Goal: Communication & Community: Connect with others

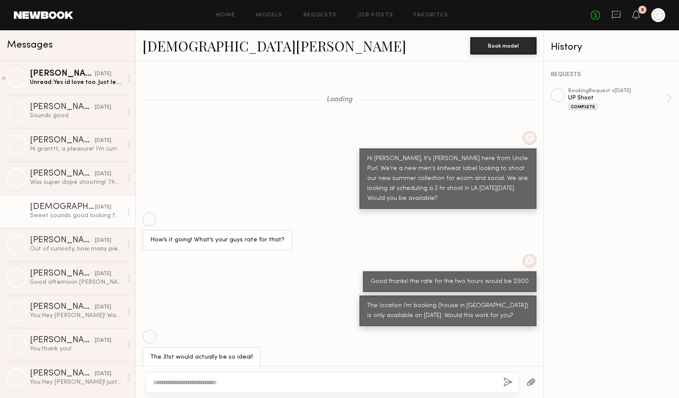
scroll to position [1816, 0]
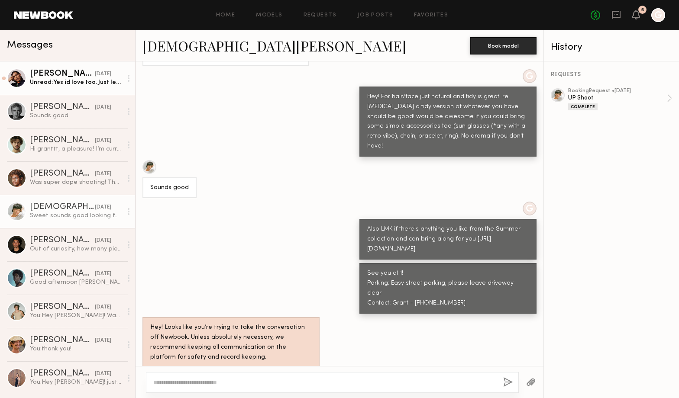
click at [78, 75] on div "Fabian A." at bounding box center [62, 74] width 65 height 9
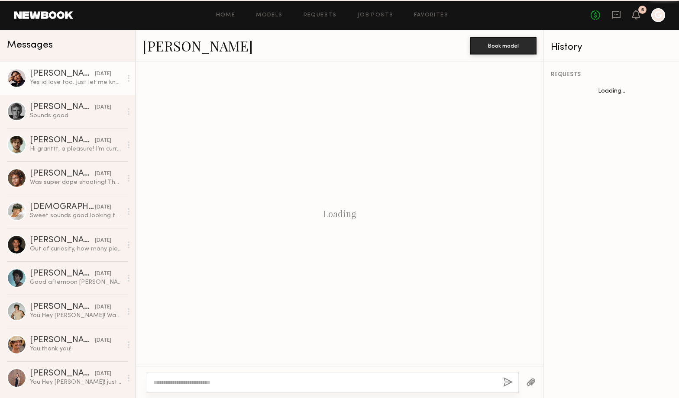
scroll to position [367, 0]
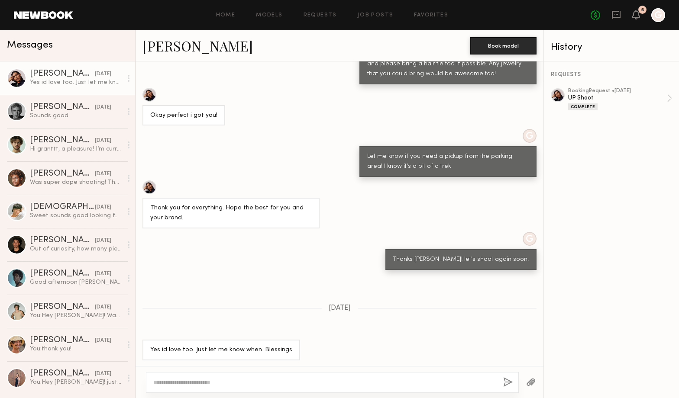
click at [265, 21] on div "Home Models Requests Job Posts Favorites Sign Out No fees up to $5,000 5 G" at bounding box center [369, 15] width 592 height 14
click at [274, 15] on link "Models" at bounding box center [269, 16] width 26 height 6
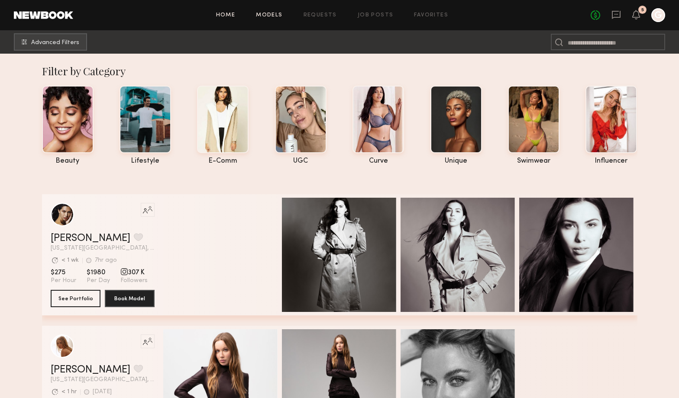
click at [233, 13] on link "Home" at bounding box center [225, 16] width 19 height 6
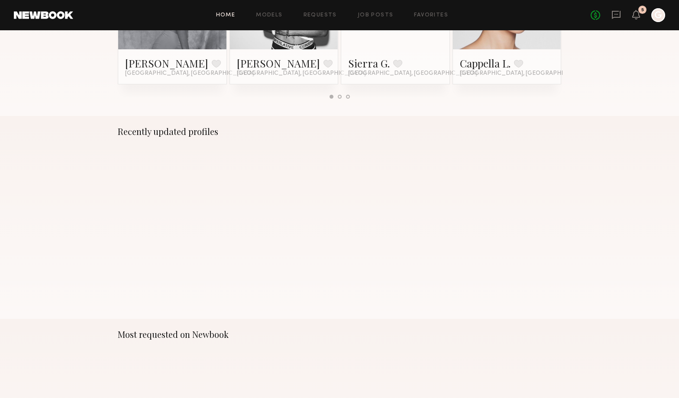
scroll to position [264, 0]
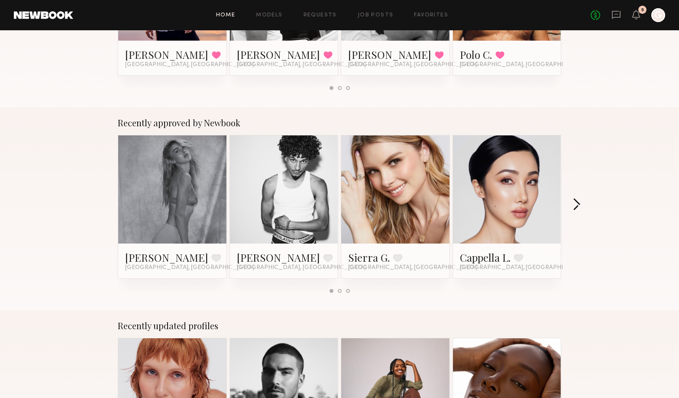
click at [578, 205] on button "button" at bounding box center [576, 205] width 8 height 14
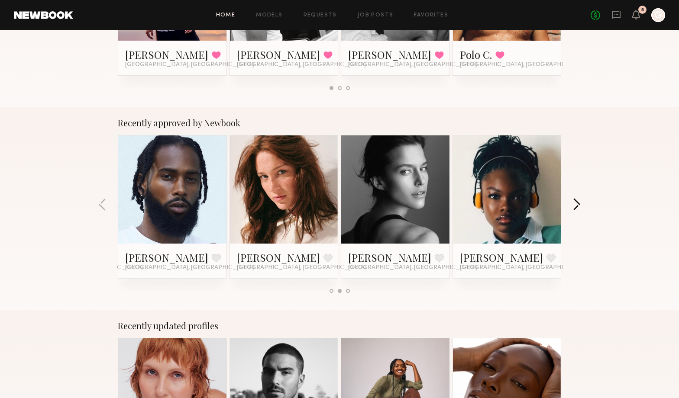
click at [575, 205] on button "button" at bounding box center [576, 205] width 8 height 14
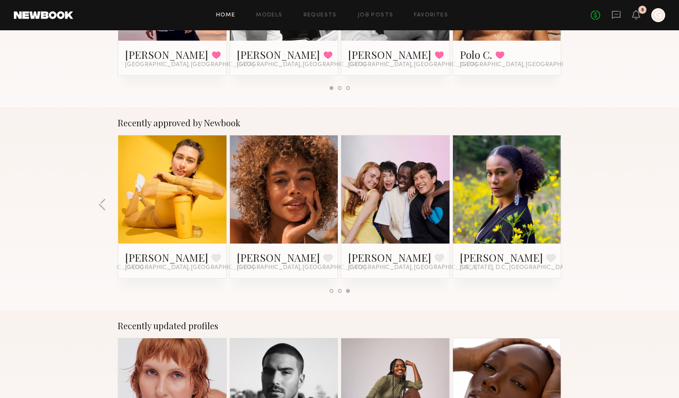
click at [575, 205] on div "Recently approved by Newbook Johanna C. Favorite Miami, FL Jonathan R. Favorite…" at bounding box center [339, 208] width 679 height 203
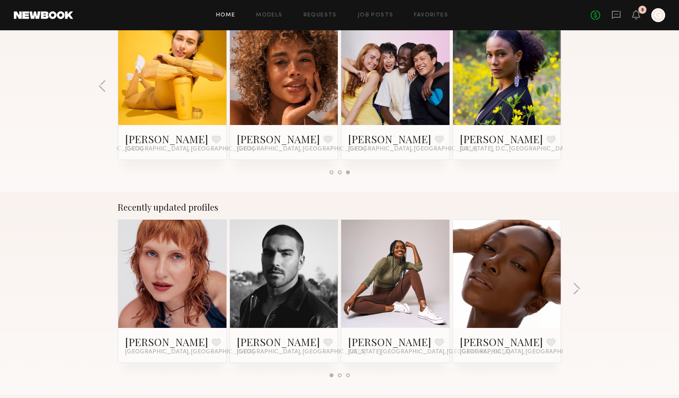
scroll to position [383, 0]
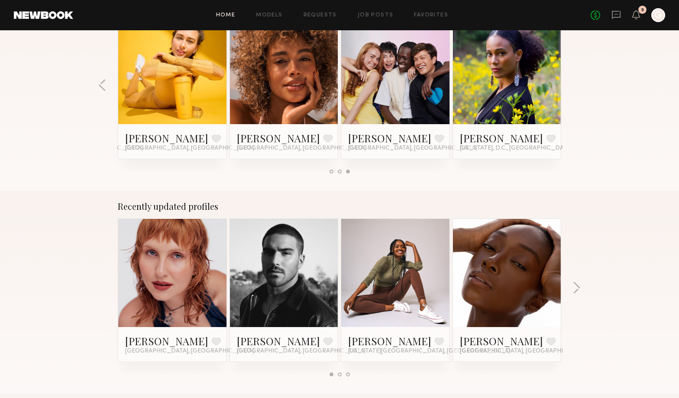
click at [570, 284] on div "Recently updated profiles Vera M. Favorite Los Angeles, CA Lucas P. Favorite Lo…" at bounding box center [339, 292] width 679 height 203
click at [576, 284] on button "button" at bounding box center [576, 289] width 8 height 14
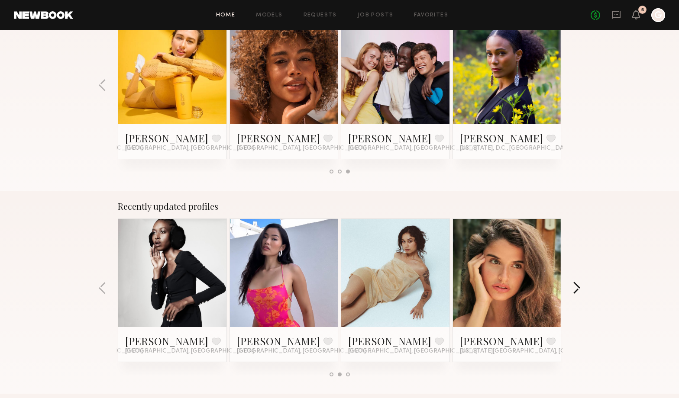
click at [576, 284] on button "button" at bounding box center [576, 289] width 8 height 14
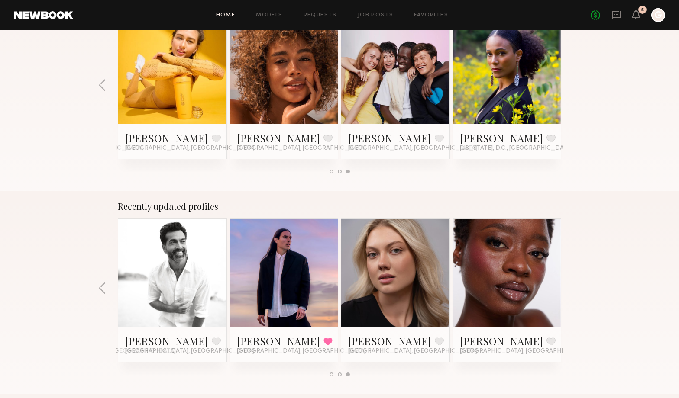
click at [576, 284] on div "Recently updated profiles Vera M. Favorite Los Angeles, CA Lucas P. Favorite Lo…" at bounding box center [339, 292] width 679 height 203
click at [271, 340] on link "Fabian A." at bounding box center [278, 341] width 83 height 14
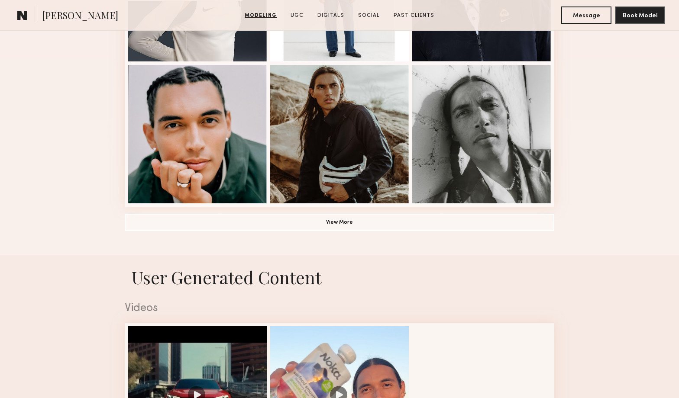
scroll to position [618, 0]
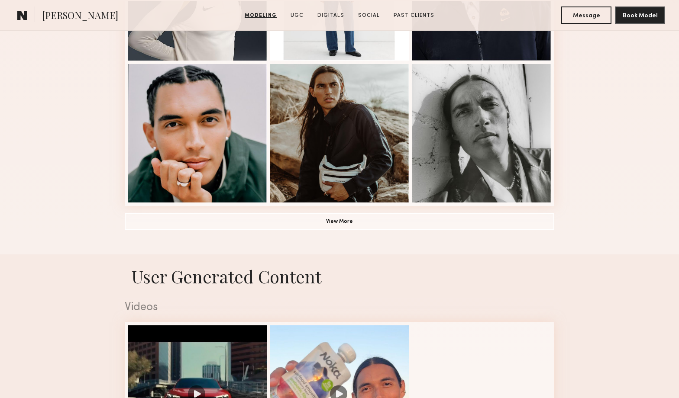
click at [445, 216] on button "View More" at bounding box center [339, 220] width 429 height 17
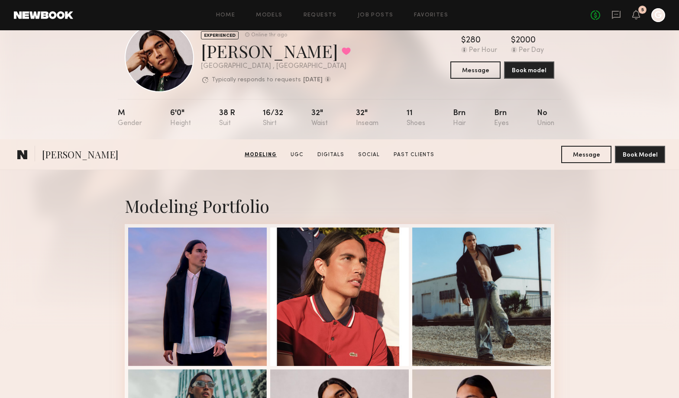
scroll to position [0, 0]
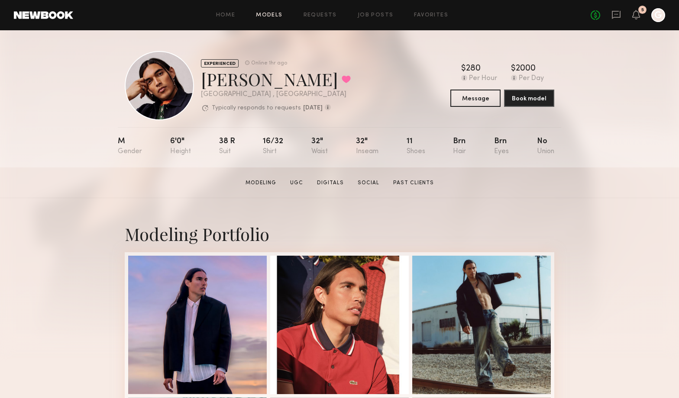
click at [268, 17] on link "Models" at bounding box center [269, 16] width 26 height 6
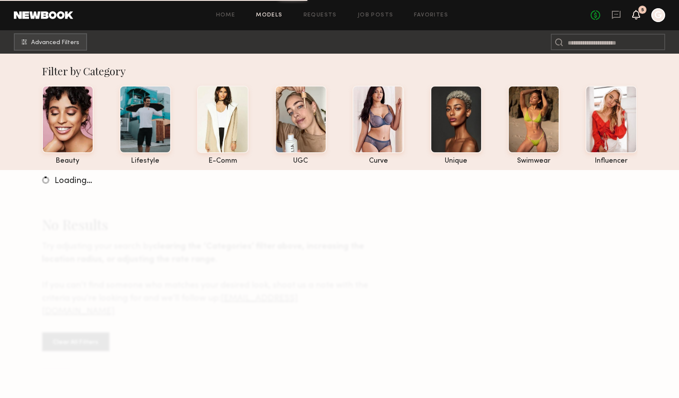
click at [639, 17] on icon at bounding box center [635, 14] width 7 height 6
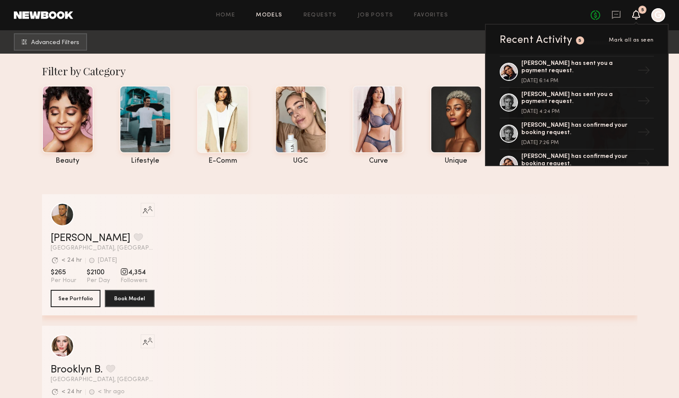
click at [641, 16] on div "No fees up to $5,000 5 Recent Activity 5 Mark all as seen Fabian A. has sent yo…" at bounding box center [627, 15] width 74 height 14
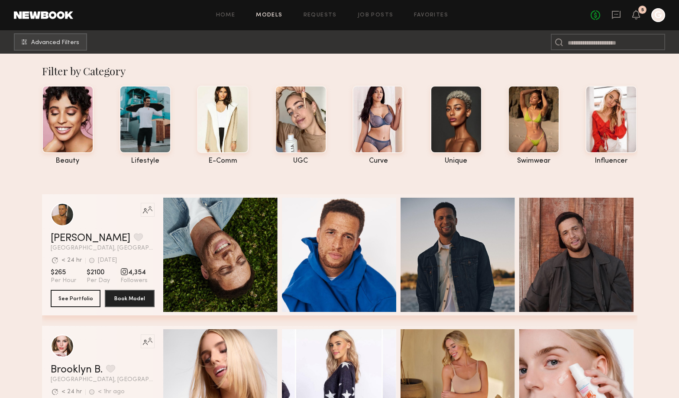
click at [430, 19] on div "Home Models Requests Job Posts Favorites Sign Out No fees up to $5,000 5 G" at bounding box center [369, 15] width 592 height 14
click at [430, 16] on link "Favorites" at bounding box center [431, 16] width 34 height 6
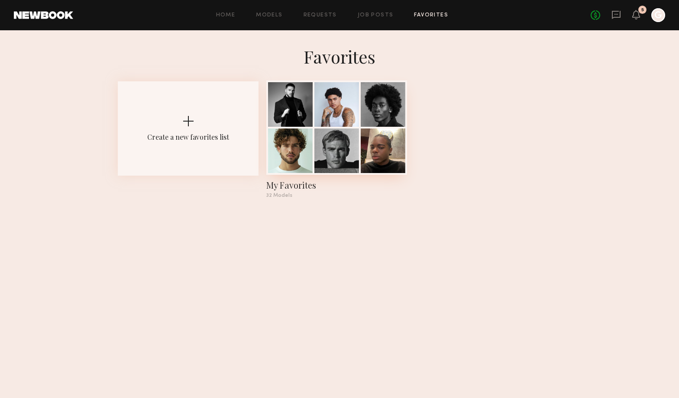
click at [318, 166] on div at bounding box center [336, 151] width 45 height 45
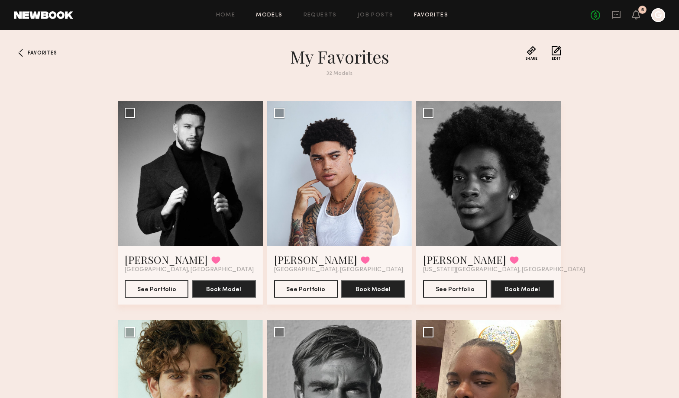
click at [278, 15] on link "Models" at bounding box center [269, 16] width 26 height 6
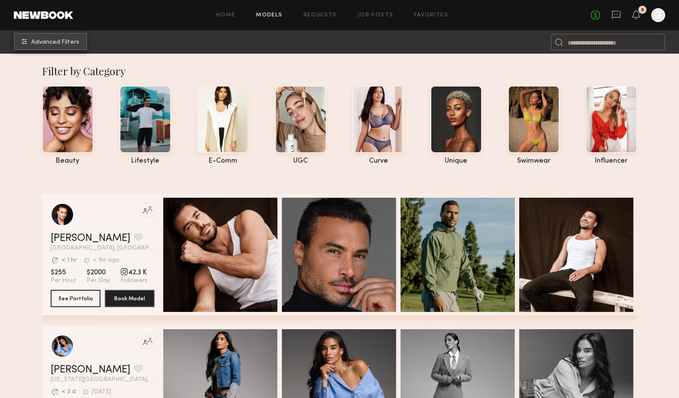
click at [66, 47] on button "Advanced Filters" at bounding box center [50, 41] width 73 height 17
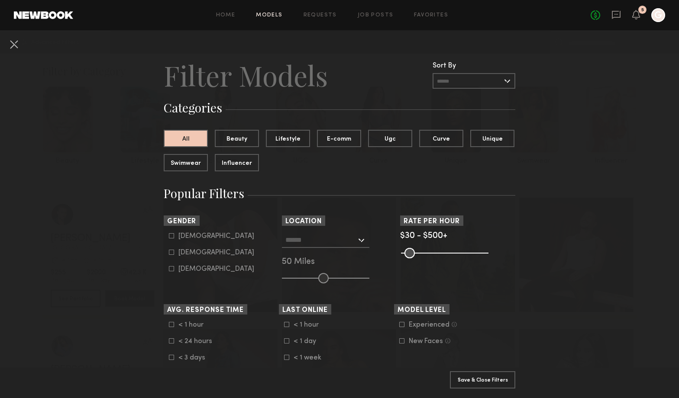
click at [195, 236] on div "Male" at bounding box center [216, 236] width 76 height 5
type input "*"
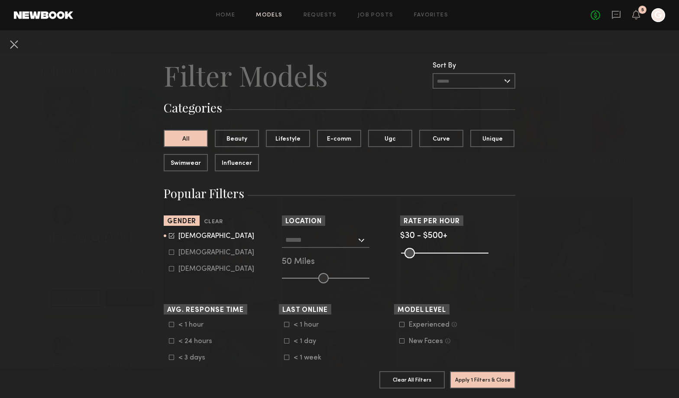
click at [336, 246] on input "text" at bounding box center [320, 239] width 71 height 15
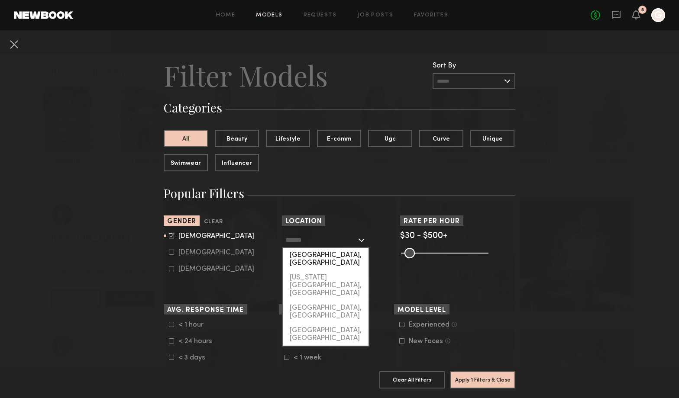
click at [338, 253] on div "[GEOGRAPHIC_DATA], [GEOGRAPHIC_DATA]" at bounding box center [326, 259] width 86 height 23
type input "**********"
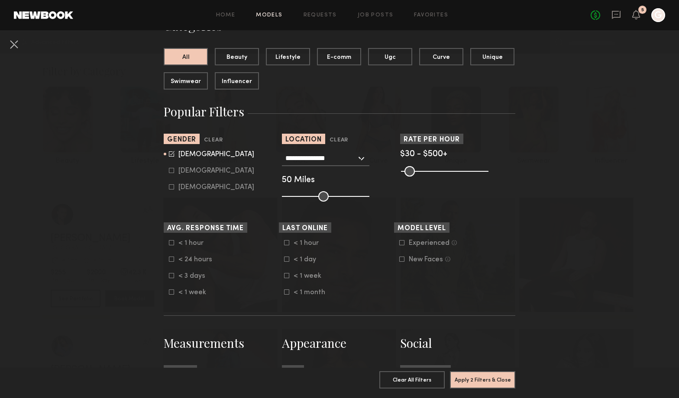
scroll to position [82, 0]
click at [487, 384] on button "Apply 2 Filters & Close" at bounding box center [482, 379] width 65 height 17
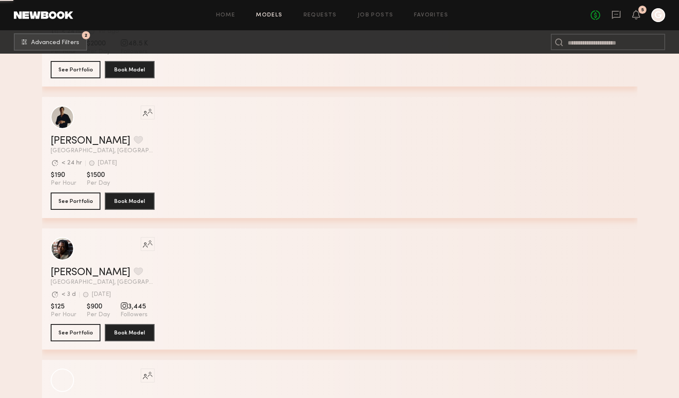
scroll to position [5767, 0]
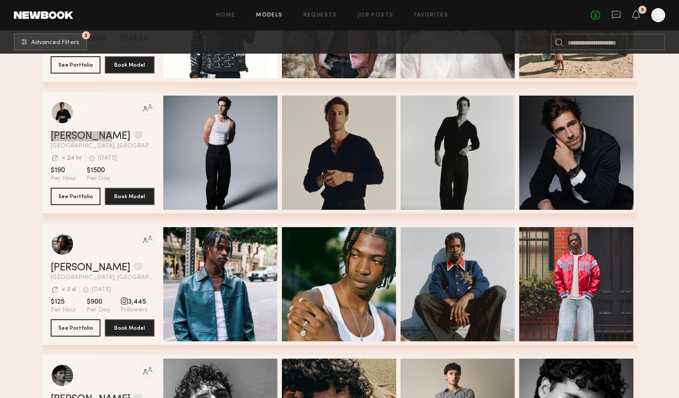
drag, startPoint x: 77, startPoint y: 138, endPoint x: 326, endPoint y: 0, distance: 285.1
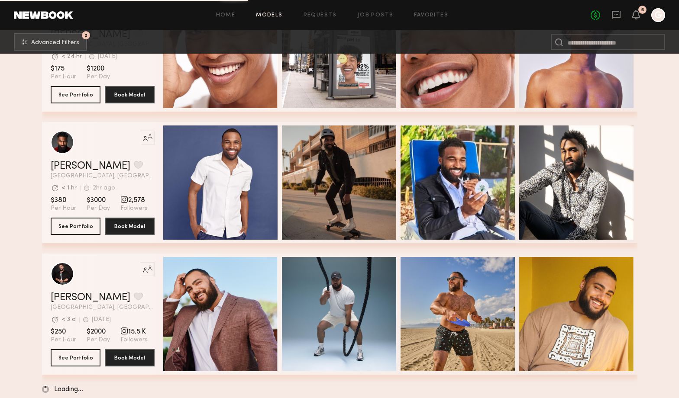
scroll to position [7719, 0]
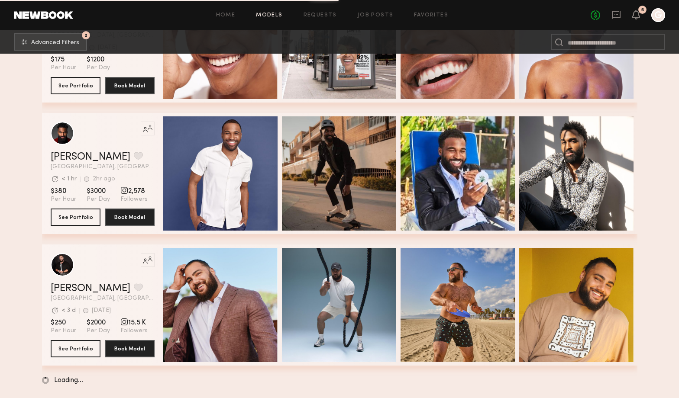
drag, startPoint x: 82, startPoint y: 118, endPoint x: 431, endPoint y: 10, distance: 365.7
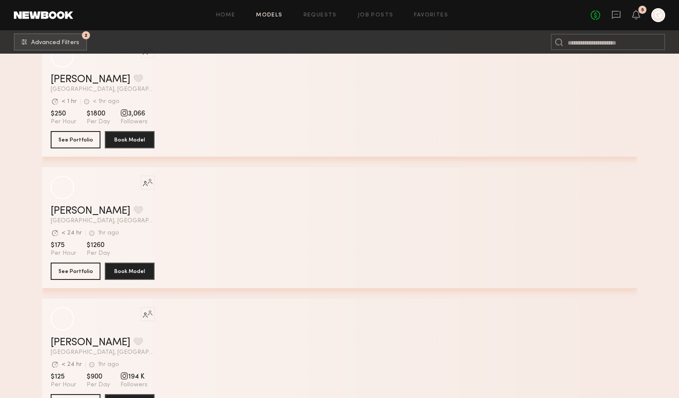
scroll to position [11372, 0]
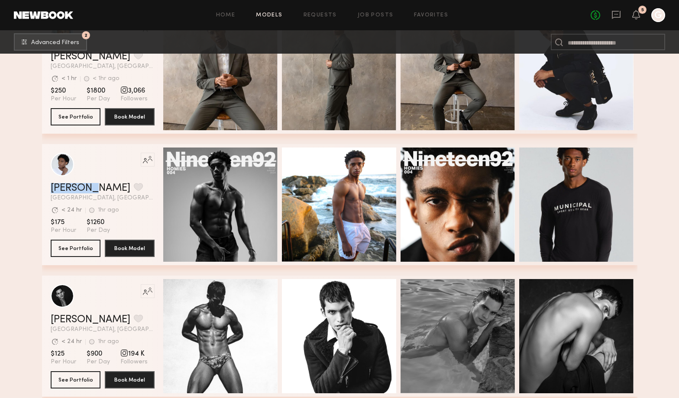
drag, startPoint x: 76, startPoint y: 189, endPoint x: 310, endPoint y: 0, distance: 300.7
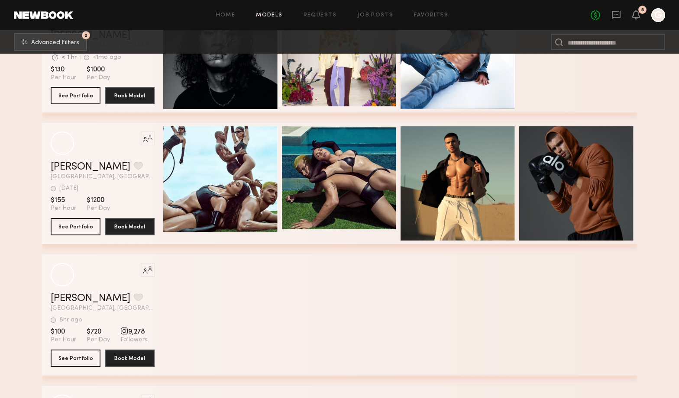
scroll to position [15731, 0]
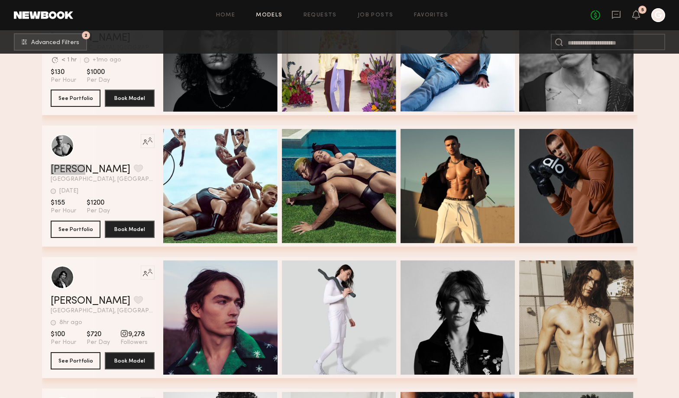
drag, startPoint x: 72, startPoint y: 171, endPoint x: 188, endPoint y: 39, distance: 176.4
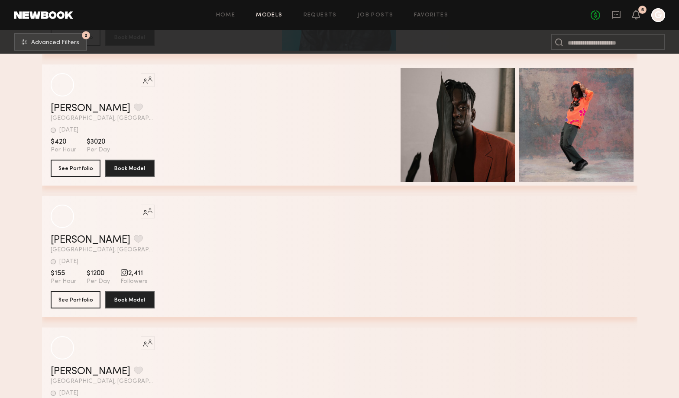
scroll to position [23818, 0]
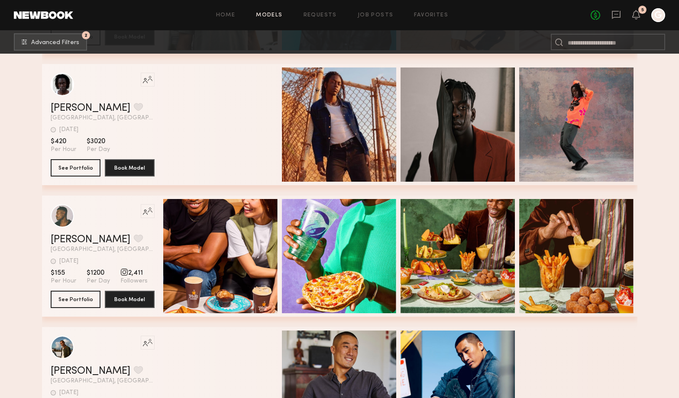
drag, startPoint x: 74, startPoint y: 145, endPoint x: 462, endPoint y: 2, distance: 413.1
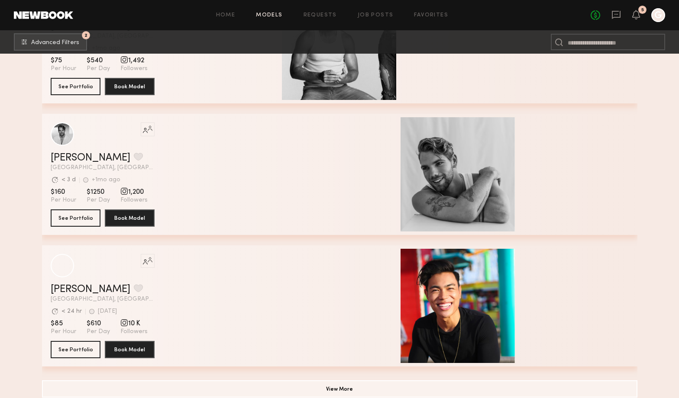
scroll to position [29829, 0]
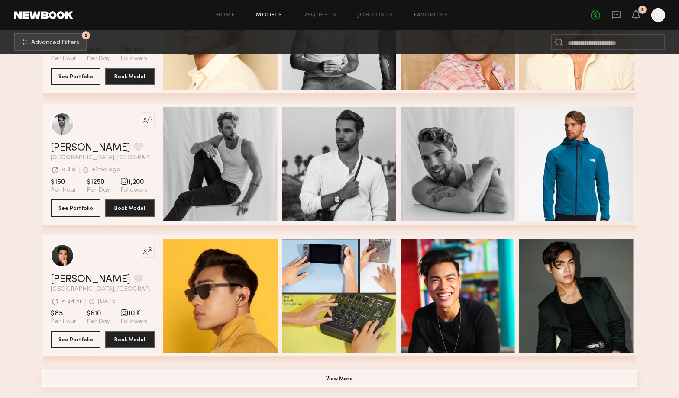
click at [516, 383] on button "View More" at bounding box center [339, 378] width 595 height 17
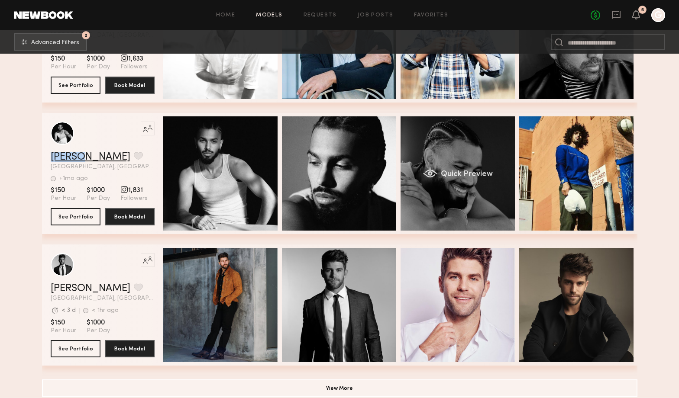
scroll to position [36144, 0]
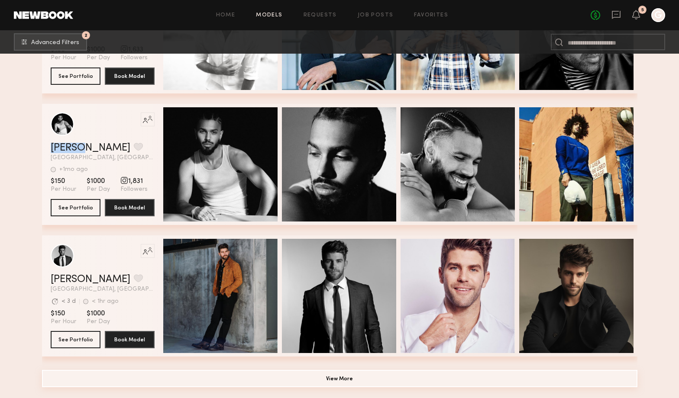
click at [374, 376] on button "View More" at bounding box center [339, 378] width 595 height 17
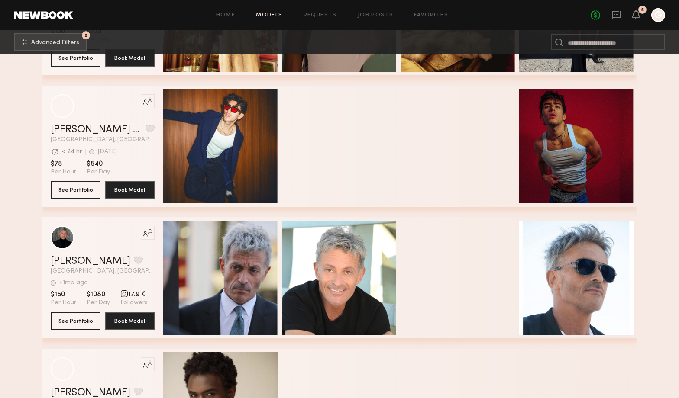
scroll to position [37213, 0]
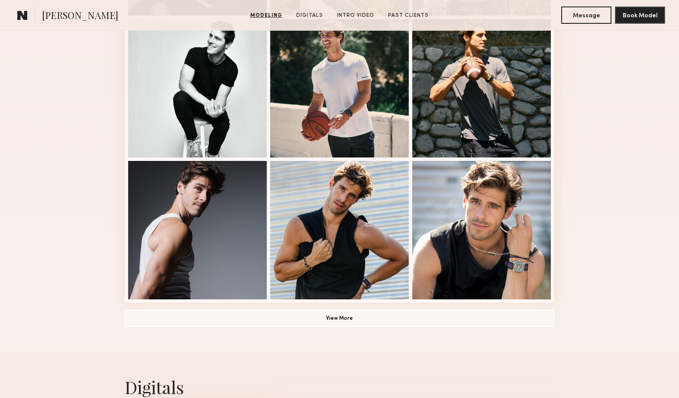
scroll to position [521, 0]
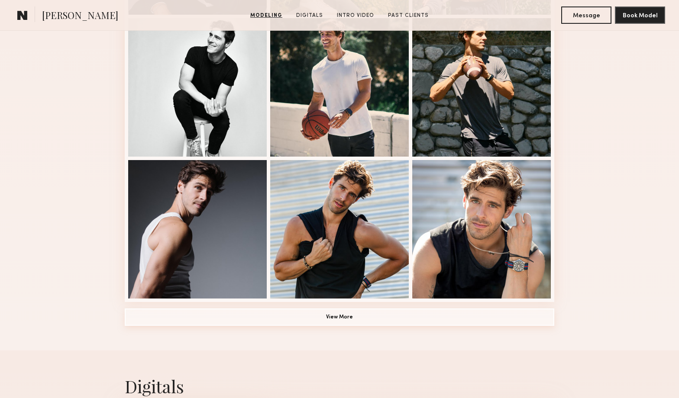
click at [439, 316] on button "View More" at bounding box center [339, 317] width 429 height 17
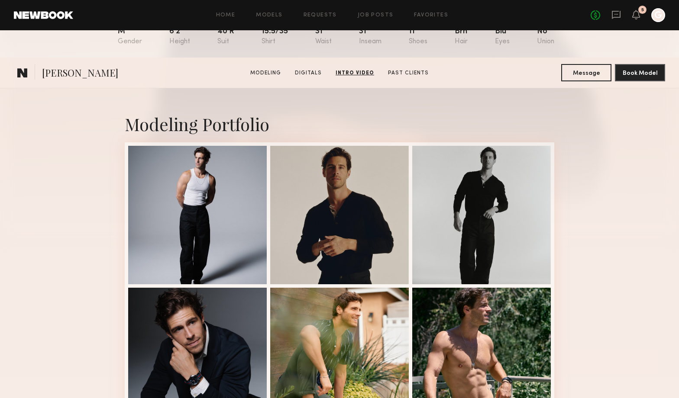
scroll to position [0, 0]
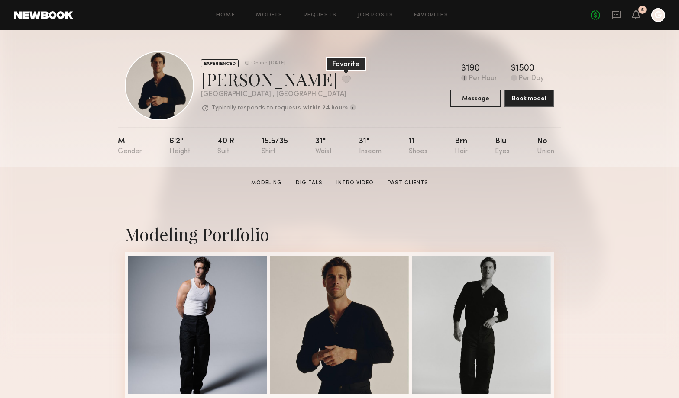
click at [341, 76] on button at bounding box center [345, 79] width 9 height 8
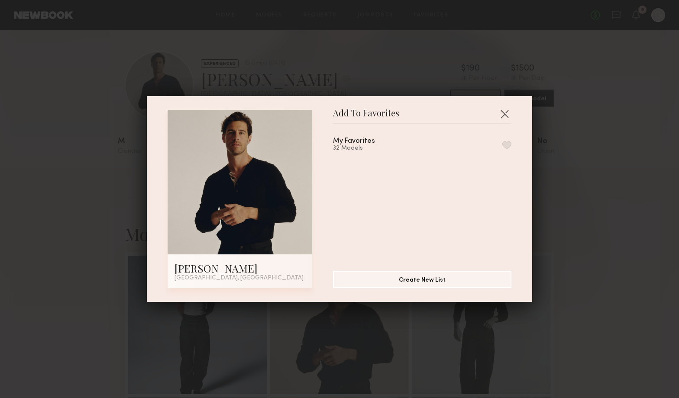
click at [508, 148] on div "My Favorites 32 Models" at bounding box center [422, 145] width 178 height 14
click at [506, 142] on button "button" at bounding box center [506, 145] width 9 height 8
click at [518, 118] on div "Add To Favorites Charlie M. Los Angeles, CA Add To Favorites My Favorites 33 Mo…" at bounding box center [339, 199] width 385 height 206
click at [502, 109] on button "button" at bounding box center [504, 114] width 14 height 14
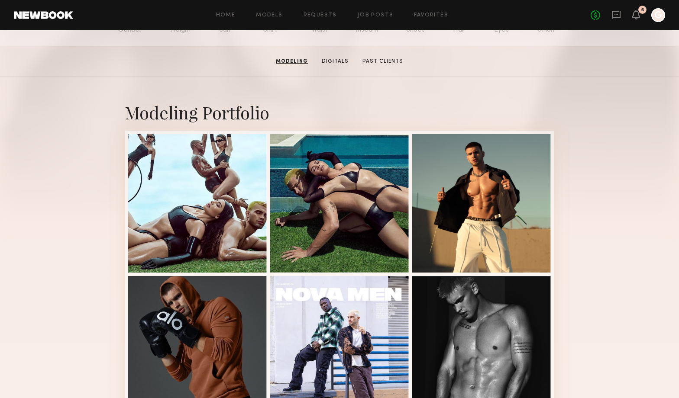
scroll to position [118, 0]
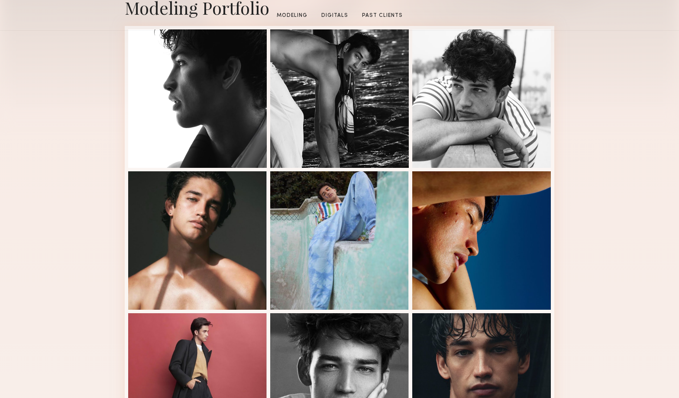
scroll to position [370, 0]
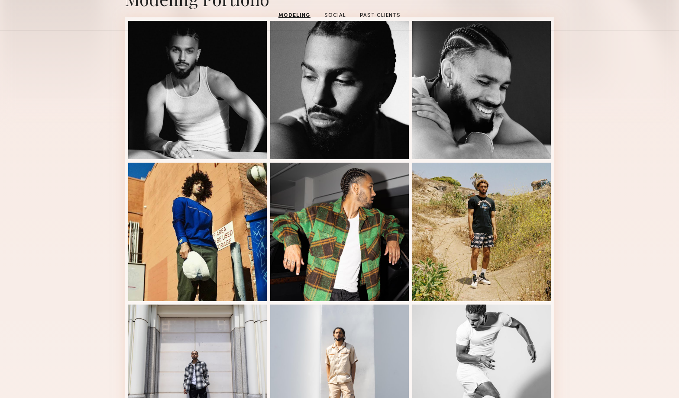
scroll to position [85, 0]
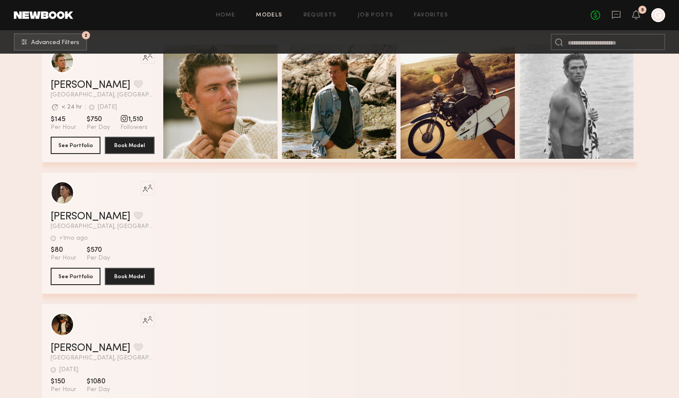
scroll to position [56922, 0]
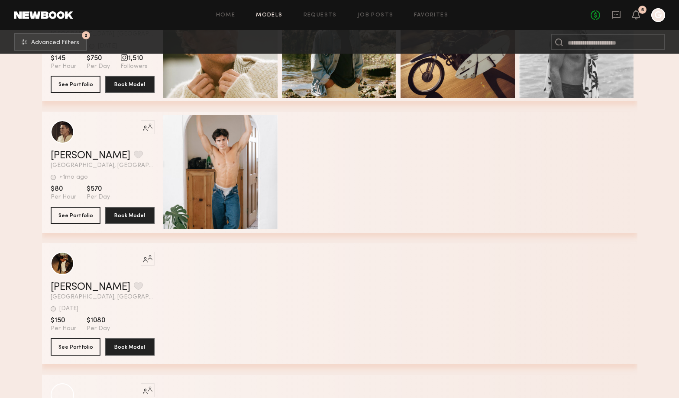
drag, startPoint x: 71, startPoint y: 114, endPoint x: 145, endPoint y: 7, distance: 129.8
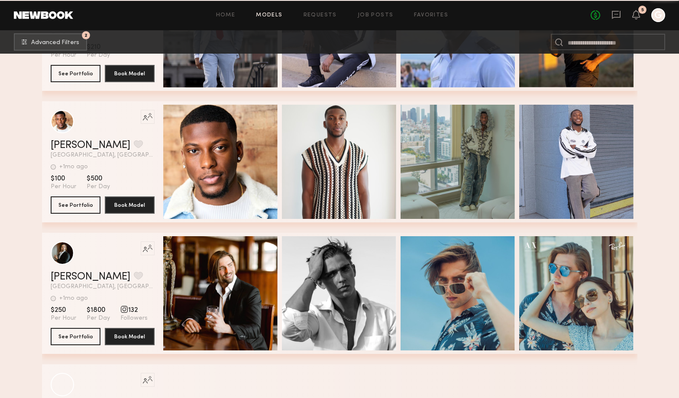
scroll to position [62986, 0]
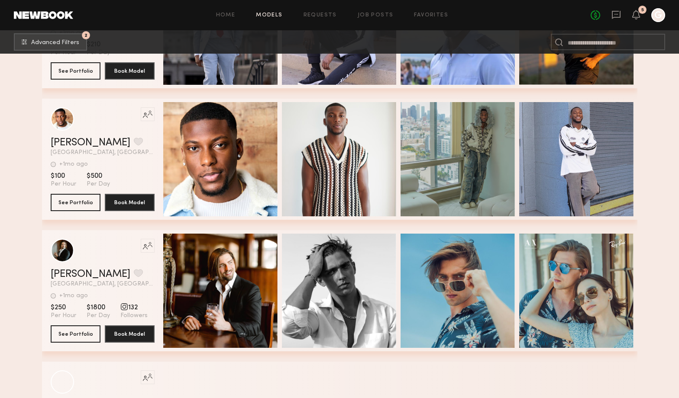
drag, startPoint x: 76, startPoint y: 150, endPoint x: 185, endPoint y: 3, distance: 183.2
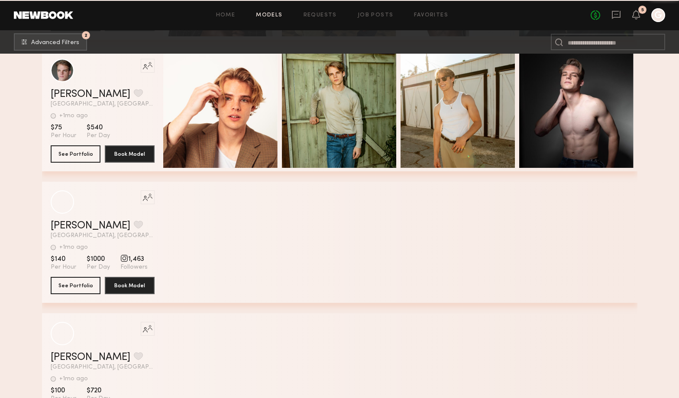
scroll to position [82112, 0]
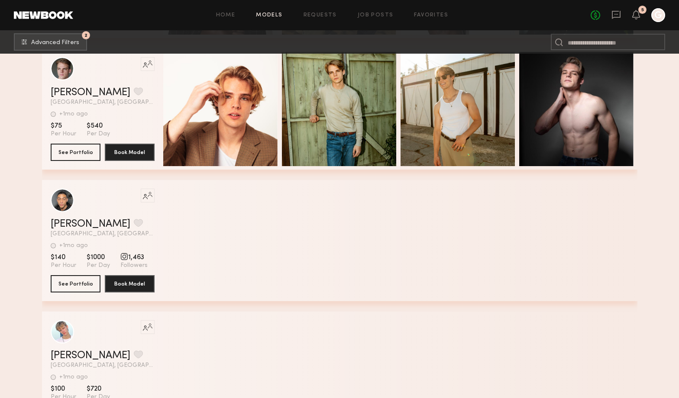
drag, startPoint x: 72, startPoint y: 124, endPoint x: 47, endPoint y: 11, distance: 115.3
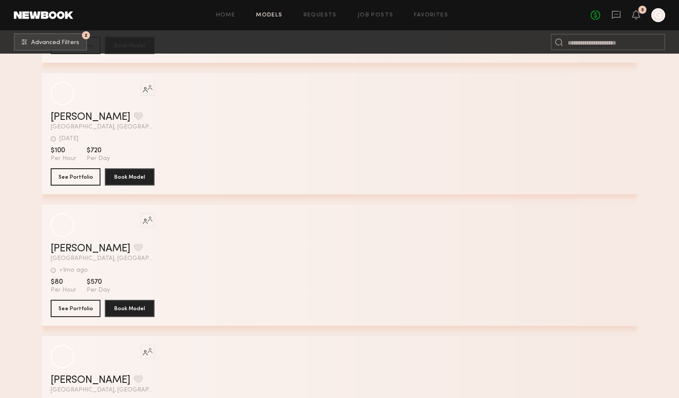
scroll to position [97219, 0]
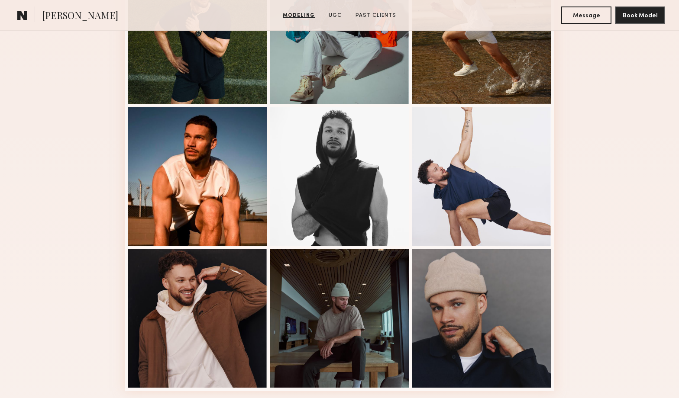
scroll to position [434, 0]
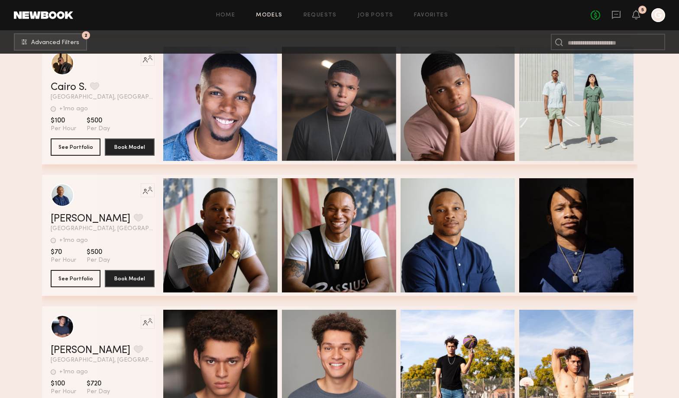
scroll to position [111919, 0]
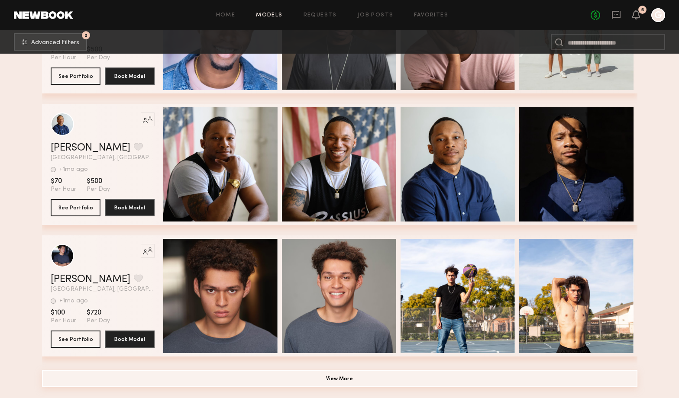
click at [436, 374] on button "View More" at bounding box center [339, 378] width 595 height 17
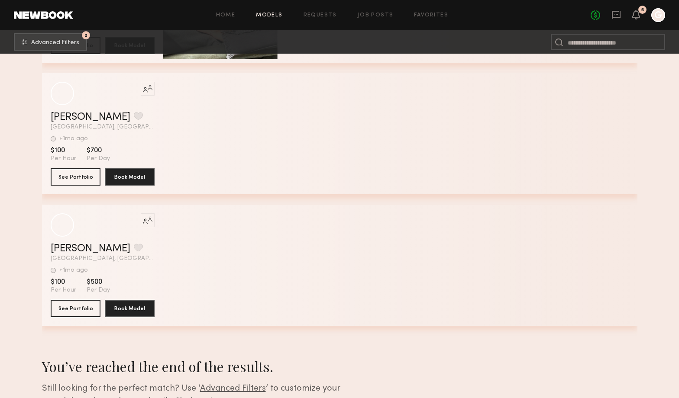
scroll to position [113997, 0]
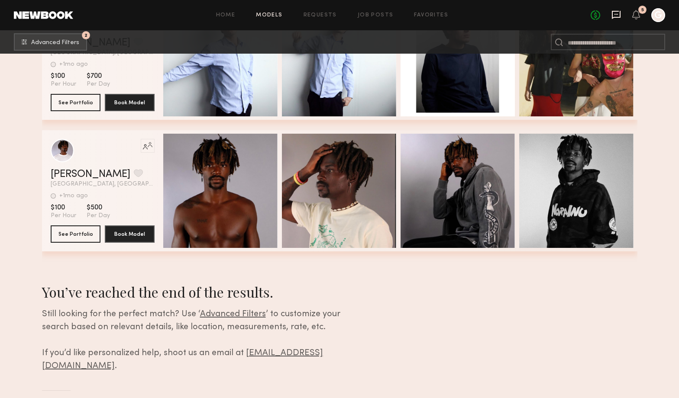
click at [616, 14] on icon at bounding box center [615, 14] width 3 height 1
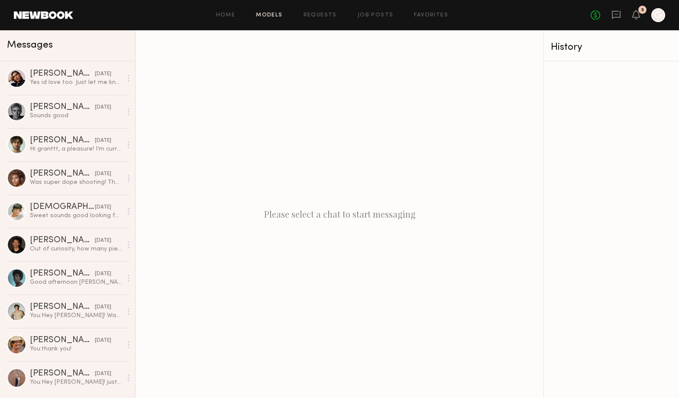
click at [266, 16] on link "Models" at bounding box center [269, 16] width 26 height 6
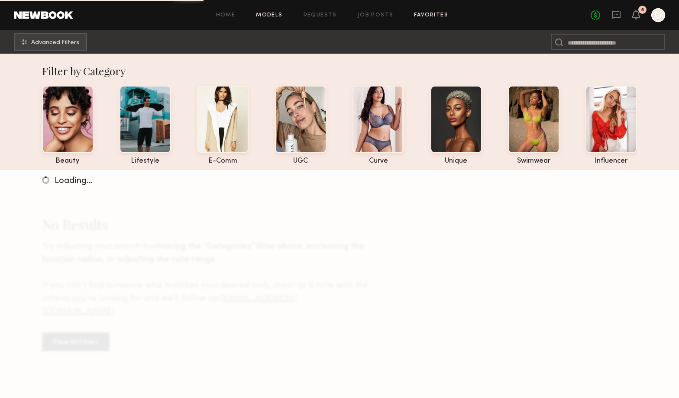
click at [435, 16] on link "Favorites" at bounding box center [431, 16] width 34 height 6
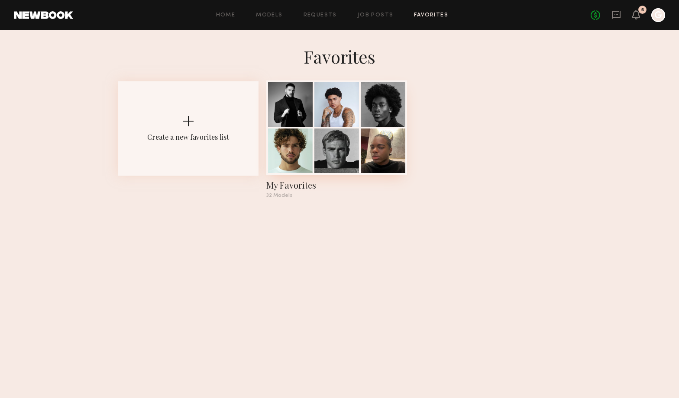
click at [365, 141] on div at bounding box center [382, 151] width 45 height 45
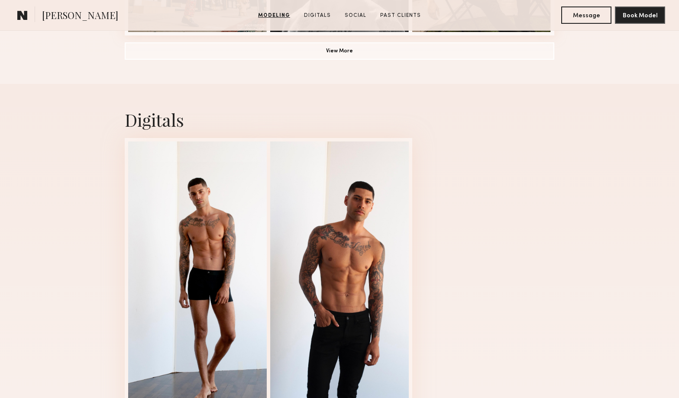
scroll to position [801, 0]
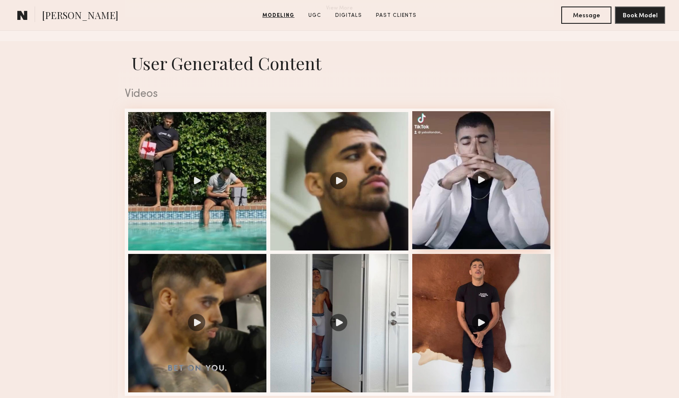
scroll to position [838, 0]
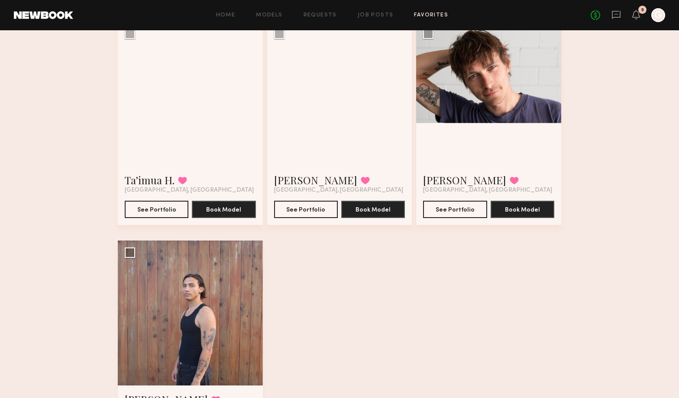
scroll to position [2347, 0]
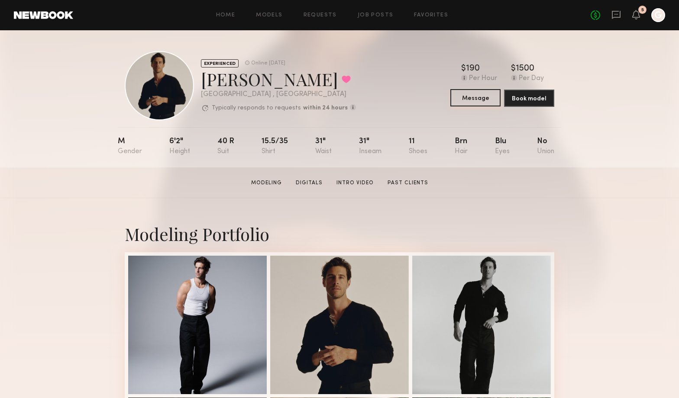
click at [488, 99] on button "Message" at bounding box center [475, 97] width 50 height 17
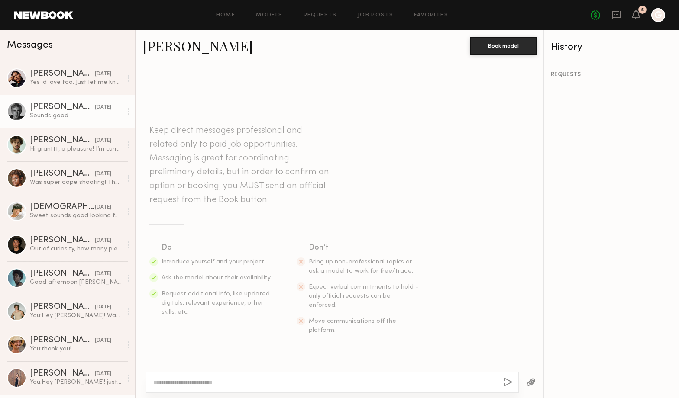
click at [86, 118] on div "Sounds good" at bounding box center [76, 116] width 92 height 8
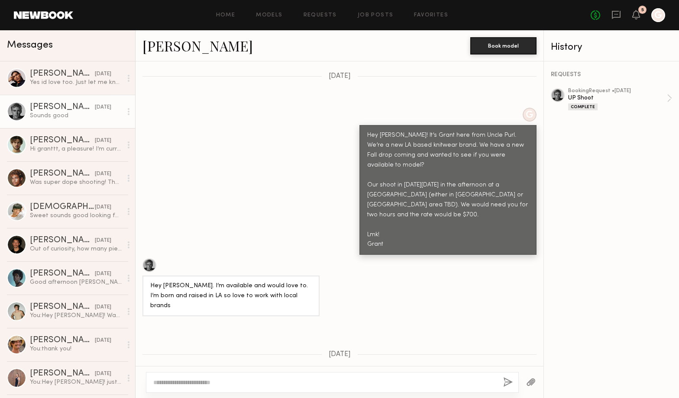
scroll to position [303, 0]
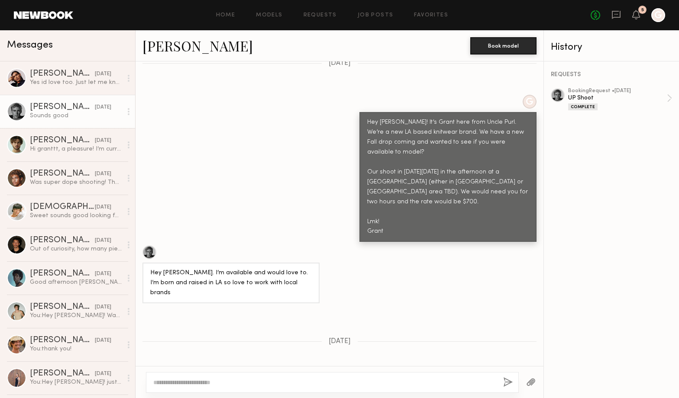
click at [401, 193] on div "Hey Hayden! It’s Grant here from Uncle Purl. We’re a new LA based knitwear bran…" at bounding box center [447, 177] width 161 height 119
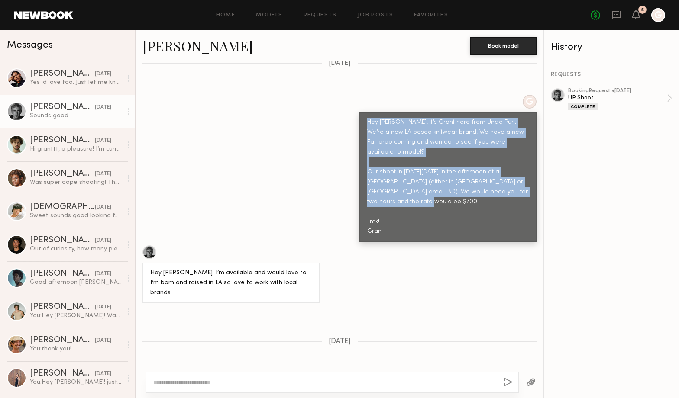
drag, startPoint x: 394, startPoint y: 196, endPoint x: 361, endPoint y: 107, distance: 94.4
click at [361, 112] on div "Hey Hayden! It’s Grant here from Uncle Purl. We’re a new LA based knitwear bran…" at bounding box center [447, 177] width 177 height 130
copy div "Hey Hayden! It’s Grant here from Uncle Purl. We’re a new LA based knitwear bran…"
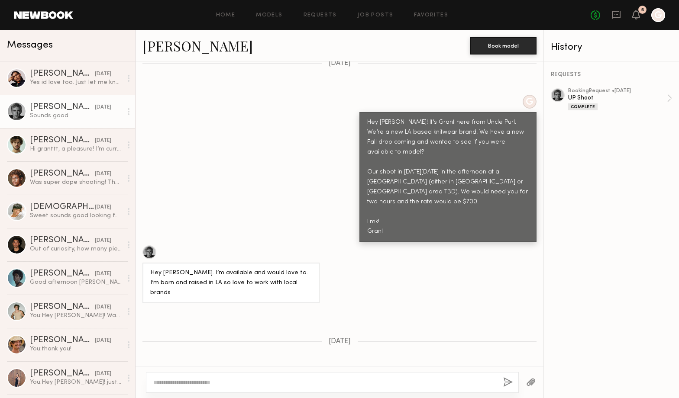
click at [310, 11] on div "Home Models Requests Job Posts Favorites Sign Out No fees up to $5,000 5 G" at bounding box center [369, 15] width 592 height 14
click at [278, 16] on link "Models" at bounding box center [269, 16] width 26 height 6
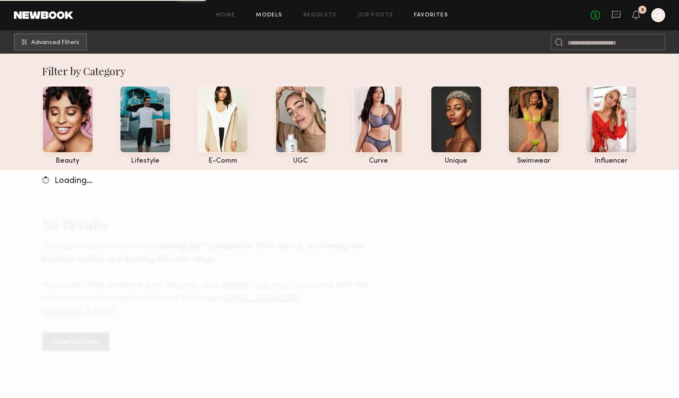
click at [431, 13] on link "Favorites" at bounding box center [431, 16] width 34 height 6
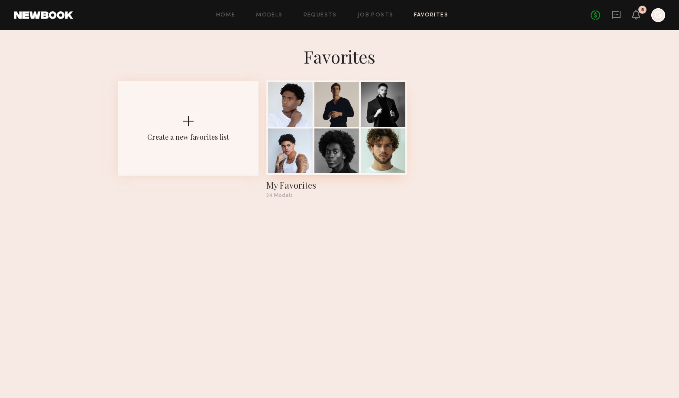
click at [292, 138] on div at bounding box center [290, 151] width 45 height 45
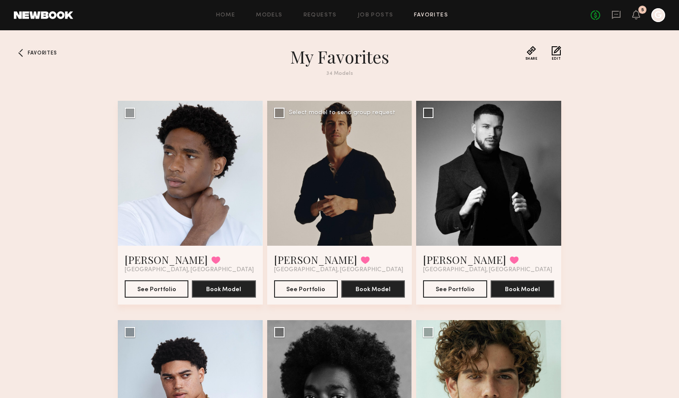
click at [356, 187] on div at bounding box center [339, 173] width 145 height 145
click at [318, 264] on link "Charlie M." at bounding box center [315, 260] width 83 height 14
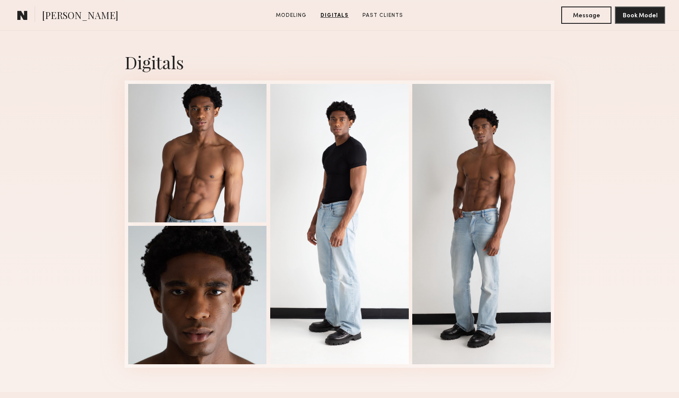
scroll to position [846, 0]
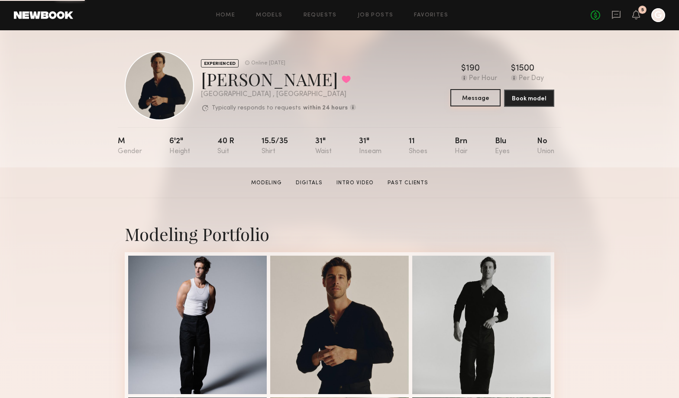
click at [481, 100] on button "Message" at bounding box center [475, 97] width 50 height 17
click at [479, 106] on button "Message" at bounding box center [475, 97] width 50 height 17
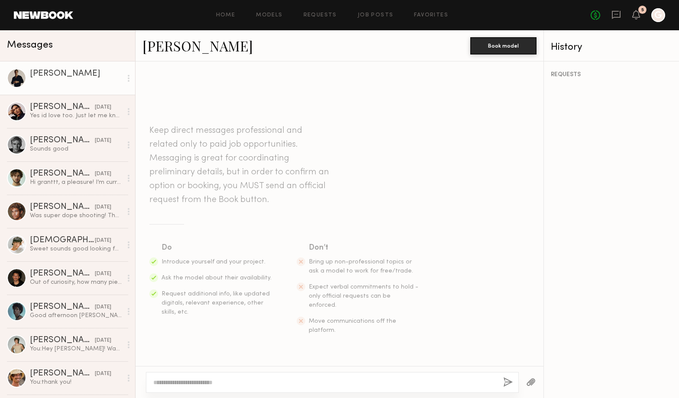
click at [296, 382] on textarea at bounding box center [324, 382] width 343 height 9
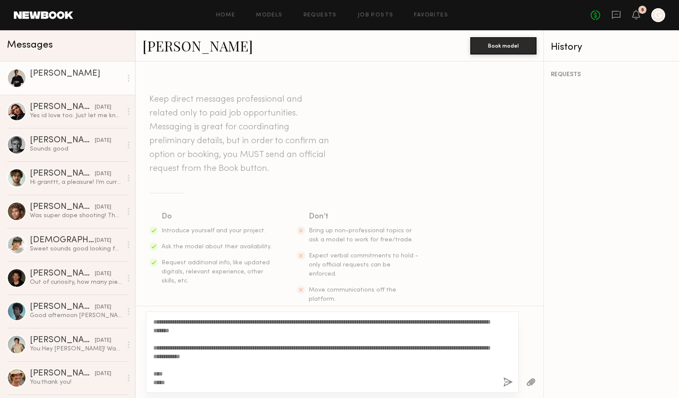
drag, startPoint x: 187, startPoint y: 321, endPoint x: 174, endPoint y: 321, distance: 12.5
click at [174, 321] on textarea "**********" at bounding box center [324, 352] width 343 height 69
click at [309, 328] on textarea "**********" at bounding box center [324, 352] width 343 height 69
click at [201, 346] on textarea "**********" at bounding box center [324, 352] width 343 height 69
click at [432, 354] on textarea "**********" at bounding box center [324, 352] width 343 height 69
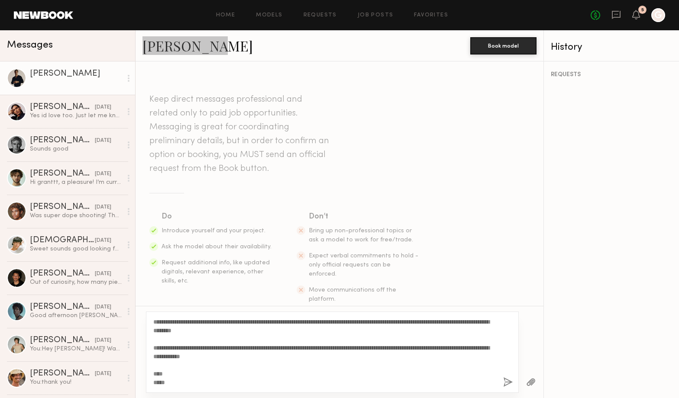
drag, startPoint x: 183, startPoint y: 47, endPoint x: 266, endPoint y: 4, distance: 93.3
click at [0, 0] on nb-messenger-layout "Home Models Requests Job Posts Favorites Sign Out No fees up to $5,000 5 G Mess…" at bounding box center [339, 199] width 679 height 398
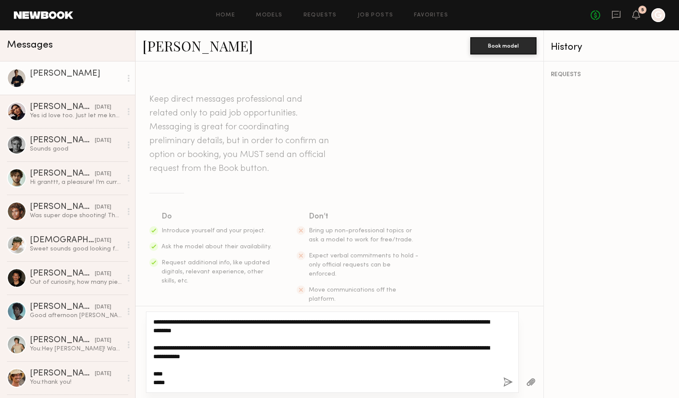
click at [271, 351] on textarea "**********" at bounding box center [324, 352] width 343 height 69
click at [272, 359] on textarea "**********" at bounding box center [324, 352] width 343 height 69
click at [215, 347] on textarea "**********" at bounding box center [324, 352] width 343 height 69
click at [279, 357] on textarea "**********" at bounding box center [324, 352] width 343 height 69
click at [430, 369] on textarea "**********" at bounding box center [324, 352] width 343 height 69
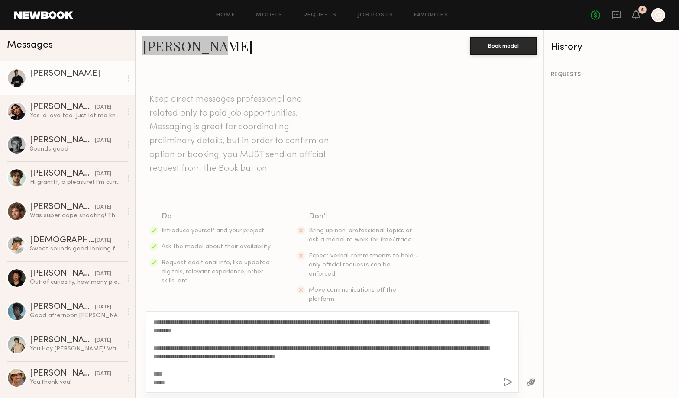
drag, startPoint x: 184, startPoint y: 42, endPoint x: 248, endPoint y: 2, distance: 75.6
click at [0, 0] on nb-messenger-layout "Home Models Requests Job Posts Favorites Sign Out No fees up to $5,000 5 G Mess…" at bounding box center [339, 199] width 679 height 398
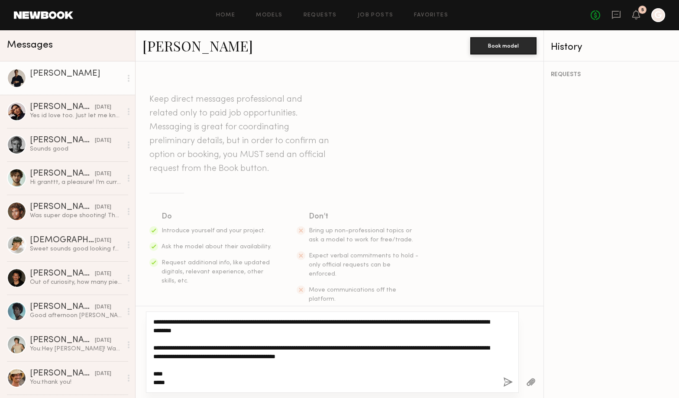
click at [451, 355] on textarea "**********" at bounding box center [324, 352] width 343 height 69
click at [445, 368] on textarea "**********" at bounding box center [324, 352] width 343 height 69
drag, startPoint x: 270, startPoint y: 349, endPoint x: 241, endPoint y: 345, distance: 28.8
click at [241, 345] on textarea "**********" at bounding box center [324, 352] width 343 height 69
click at [398, 347] on textarea "**********" at bounding box center [324, 352] width 343 height 69
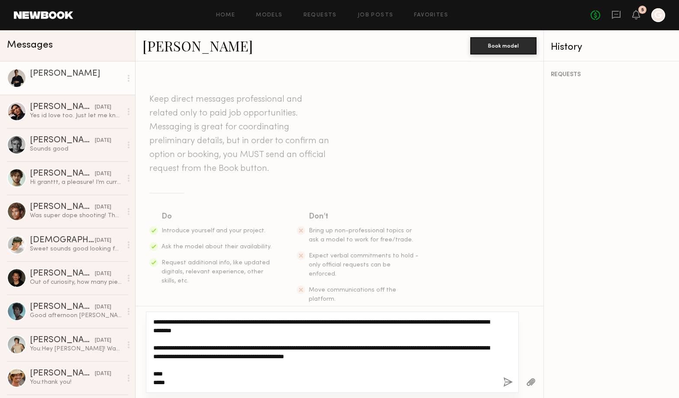
click at [415, 345] on textarea "**********" at bounding box center [324, 352] width 343 height 69
drag, startPoint x: 441, startPoint y: 347, endPoint x: 401, endPoint y: 347, distance: 40.3
click at [401, 347] on textarea "**********" at bounding box center [324, 352] width 343 height 69
click at [495, 349] on textarea "**********" at bounding box center [324, 352] width 343 height 69
type textarea "**********"
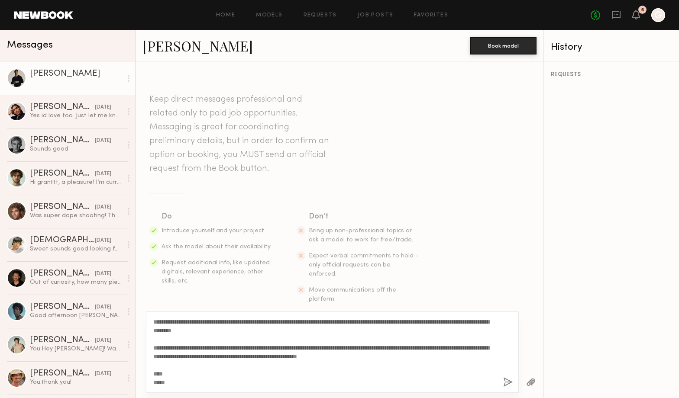
click at [509, 364] on div "**********" at bounding box center [332, 352] width 373 height 81
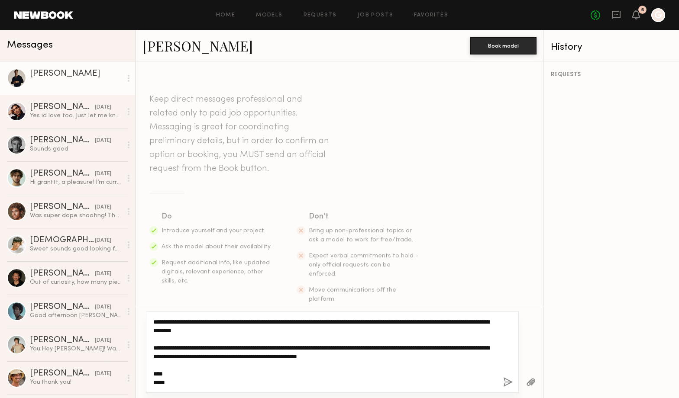
click at [462, 361] on textarea "**********" at bounding box center [324, 352] width 343 height 69
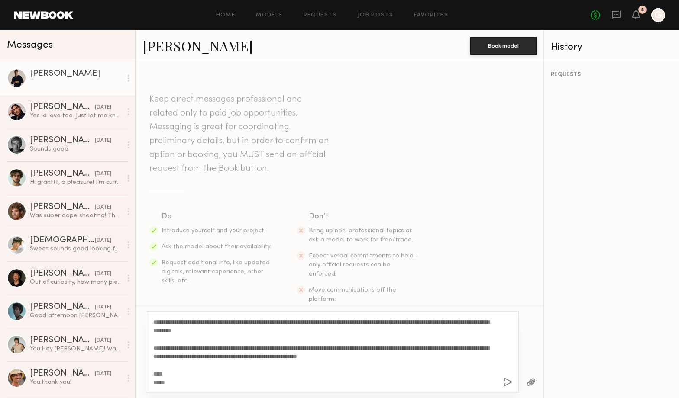
click at [503, 380] on button "button" at bounding box center [508, 382] width 10 height 11
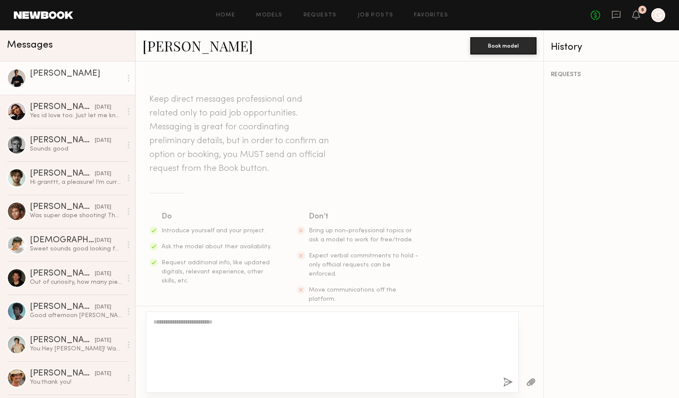
scroll to position [158, 0]
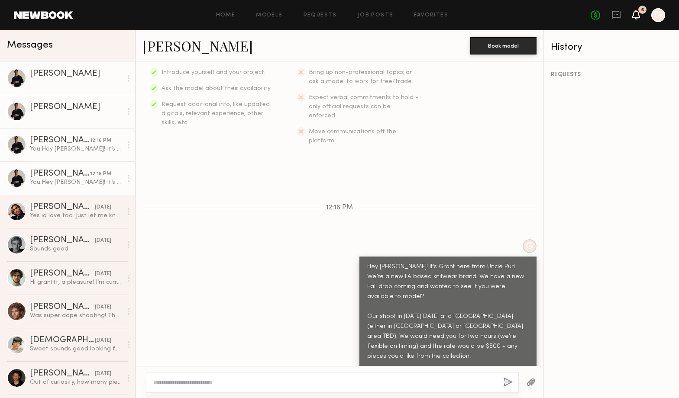
click at [636, 10] on div "No fees up to $5,000 5 G" at bounding box center [627, 15] width 74 height 14
click at [614, 9] on div "No fees up to $5,000 5 G" at bounding box center [627, 15] width 74 height 14
click at [620, 15] on icon at bounding box center [615, 15] width 9 height 8
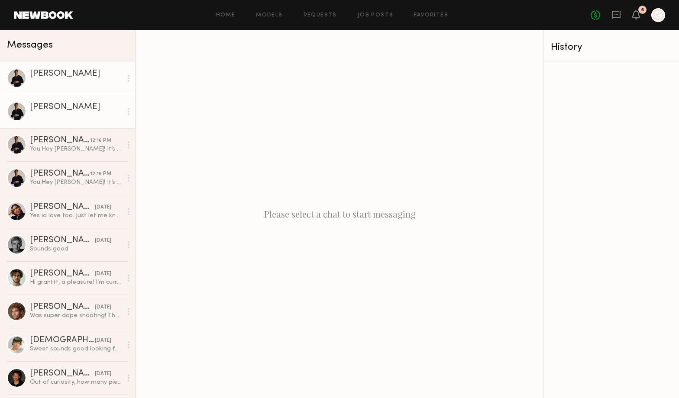
click at [64, 13] on link at bounding box center [43, 15] width 59 height 8
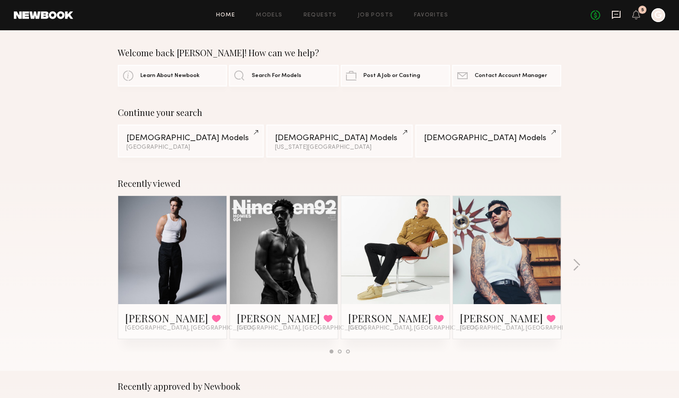
click at [615, 16] on icon at bounding box center [615, 15] width 9 height 8
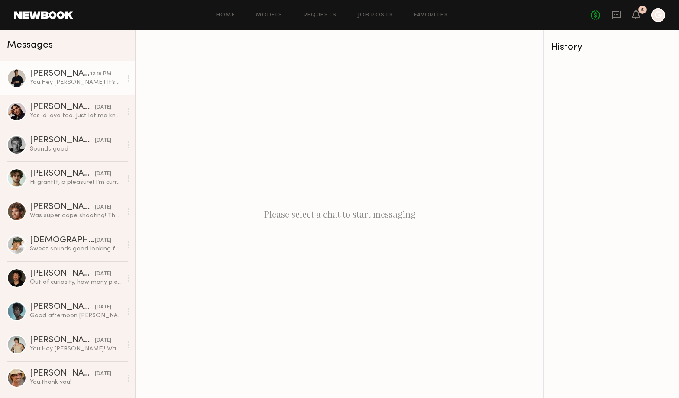
click at [48, 66] on link "Charlie M. 12:16 PM You: Hey Charlie! It’s Grant here from Uncle Purl. We’re a …" at bounding box center [67, 77] width 135 height 33
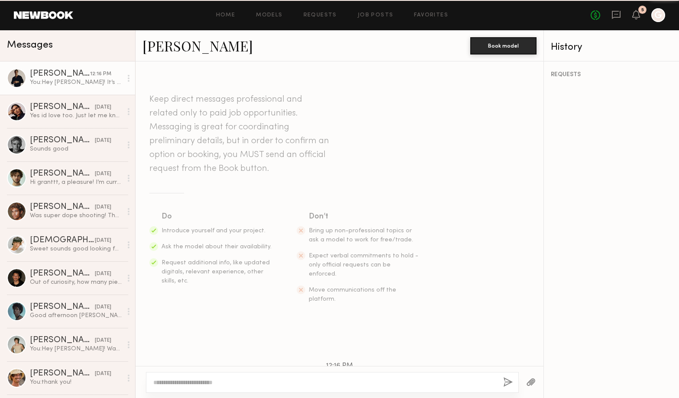
scroll to position [158, 0]
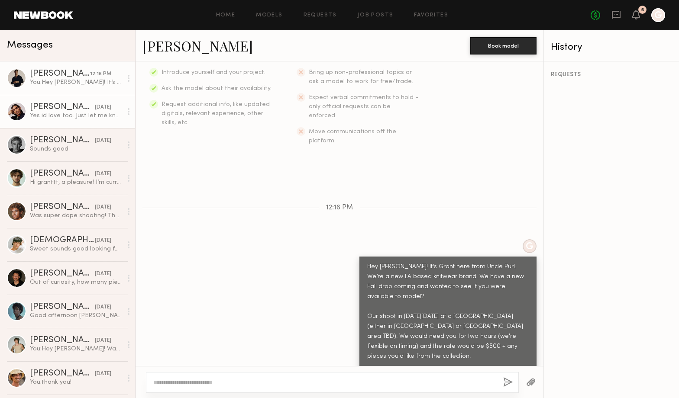
click at [95, 107] on div "08/18/2025" at bounding box center [103, 107] width 16 height 8
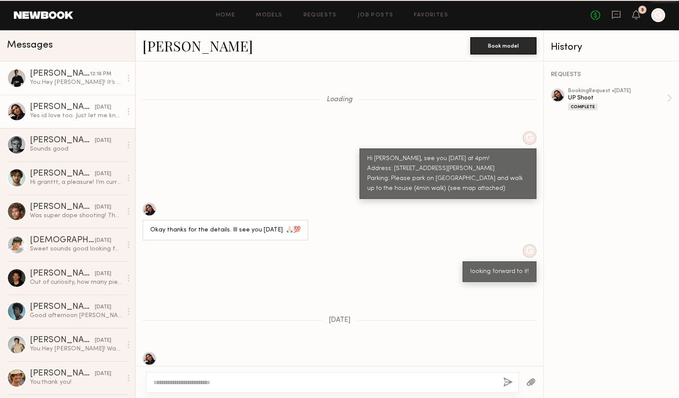
scroll to position [367, 0]
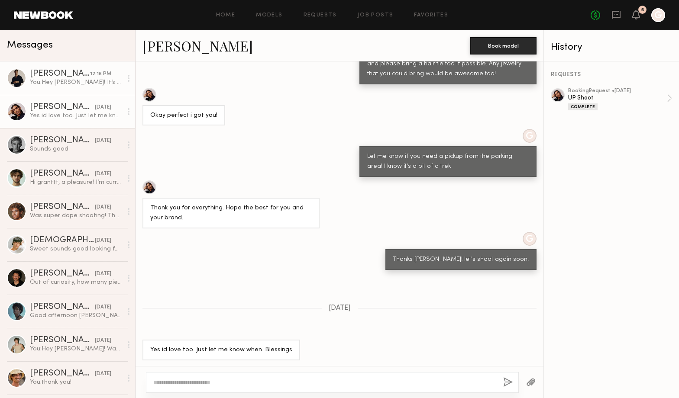
click at [89, 77] on div "Charlie M." at bounding box center [60, 74] width 60 height 9
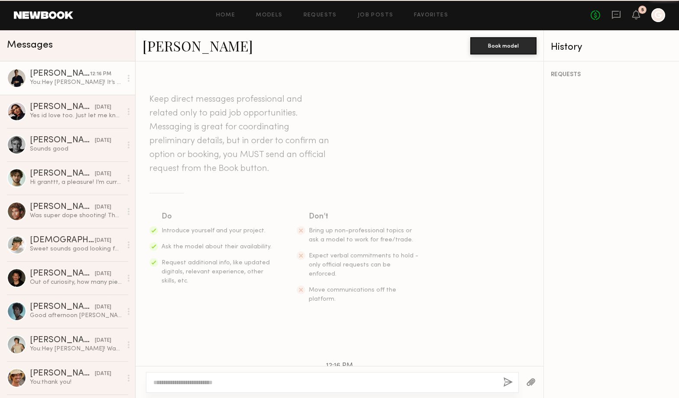
scroll to position [158, 0]
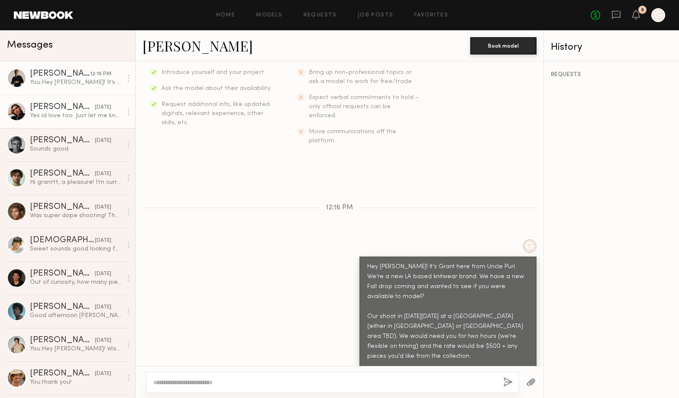
click at [88, 121] on link "Fabian A. 08/18/2025 Yes id love too. Just let me know when. Blessings" at bounding box center [67, 111] width 135 height 33
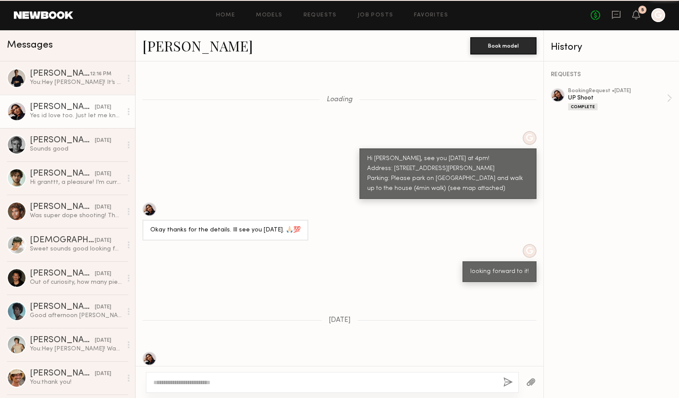
scroll to position [367, 0]
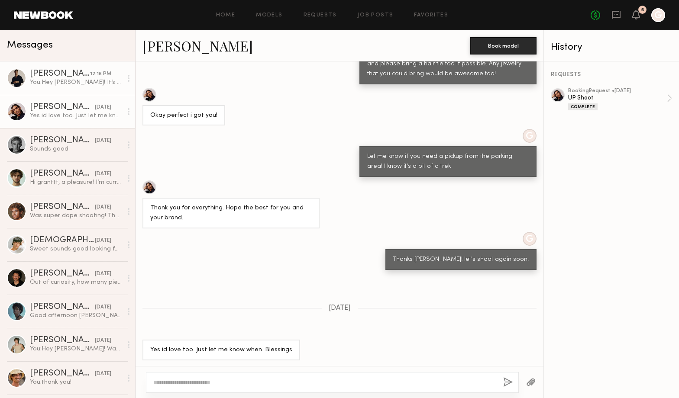
click at [93, 68] on link "Charlie M. 12:16 PM You: Hey Charlie! It’s Grant here from Uncle Purl. We’re a …" at bounding box center [67, 77] width 135 height 33
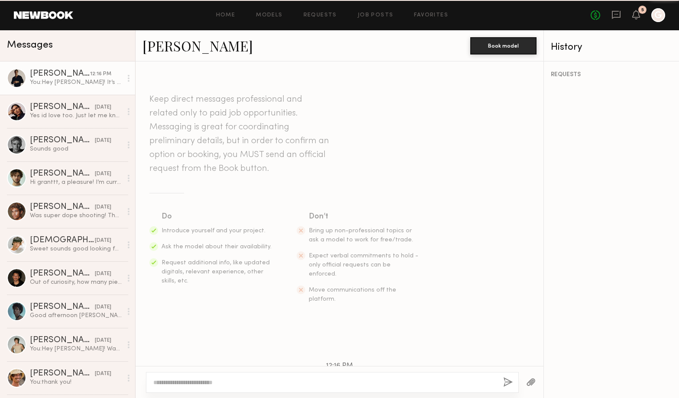
scroll to position [158, 0]
